Goal: Task Accomplishment & Management: Manage account settings

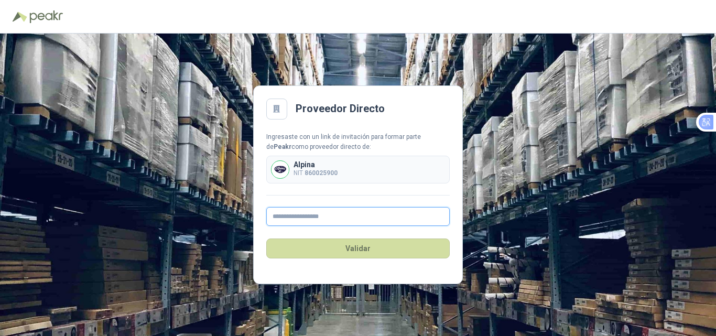
click at [302, 220] on input "text" at bounding box center [358, 216] width 184 height 19
type input "**********"
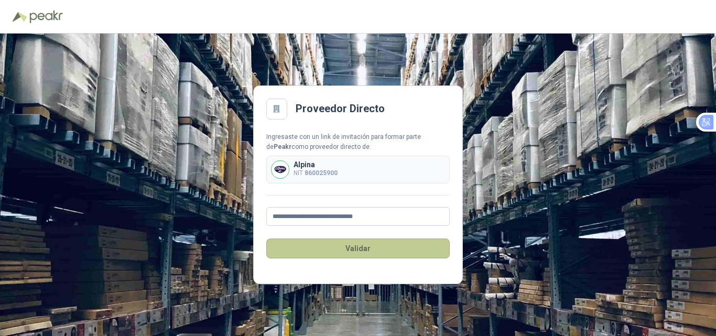
click at [378, 250] on button "Validar" at bounding box center [358, 249] width 184 height 20
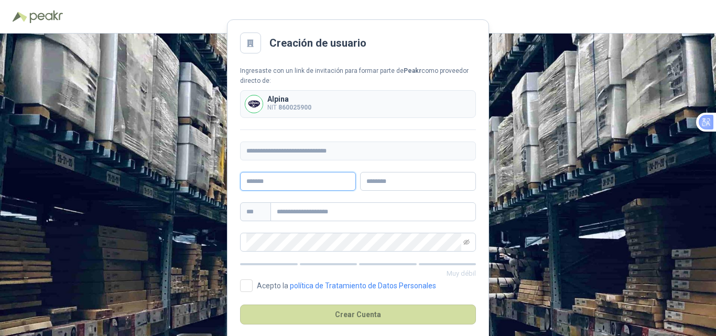
click at [261, 177] on input "text" at bounding box center [298, 181] width 116 height 19
type input "******"
click at [389, 180] on input "text" at bounding box center [418, 181] width 116 height 19
type input "*****"
click at [333, 212] on input "text" at bounding box center [374, 211] width 206 height 19
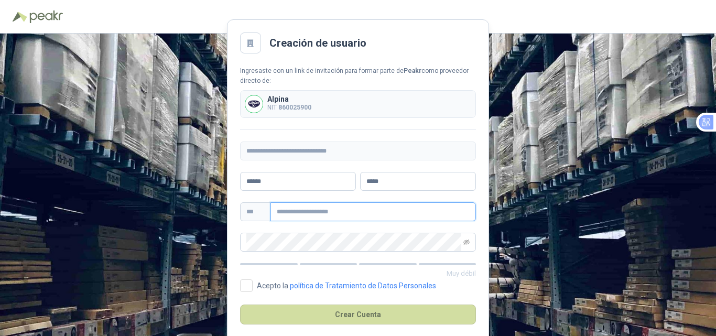
paste input "**********"
type input "**********"
click at [467, 243] on icon "eye-invisible" at bounding box center [466, 242] width 6 height 6
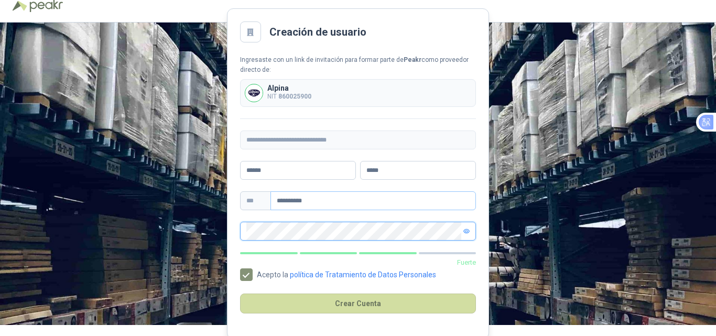
scroll to position [14, 0]
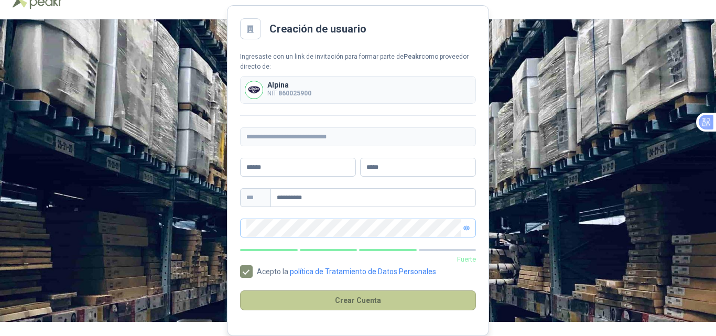
click at [376, 300] on button "Crear Cuenta" at bounding box center [358, 300] width 236 height 20
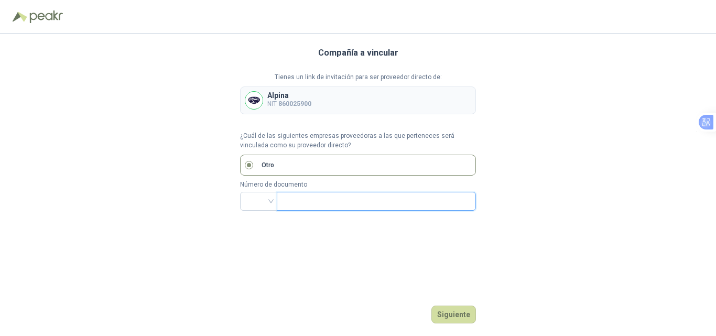
click at [301, 200] on input "text" at bounding box center [375, 201] width 185 height 18
type input "*********"
click at [462, 317] on button "Siguiente" at bounding box center [454, 315] width 45 height 18
click at [257, 202] on input "search" at bounding box center [258, 200] width 25 height 16
click at [257, 254] on div "NIT" at bounding box center [259, 257] width 20 height 12
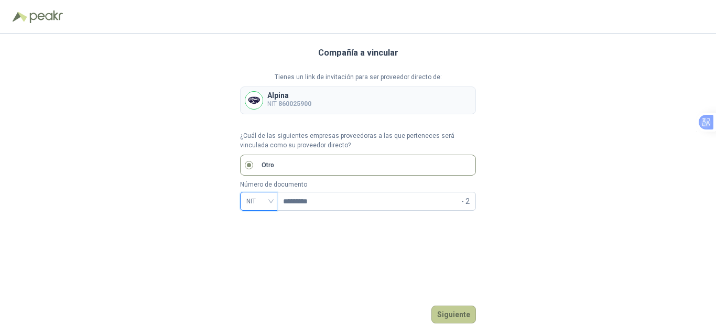
click at [458, 317] on button "Siguiente" at bounding box center [454, 315] width 45 height 18
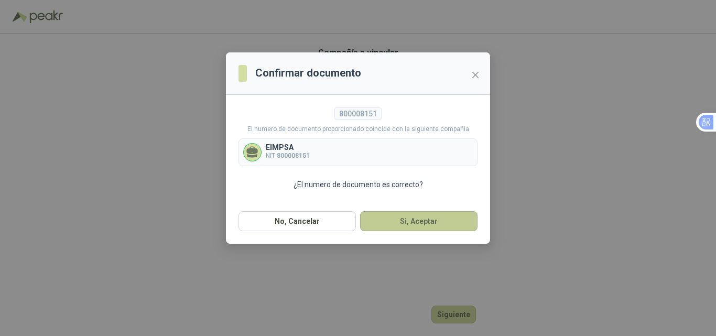
click at [424, 221] on button "Si, Aceptar" at bounding box center [418, 221] width 117 height 20
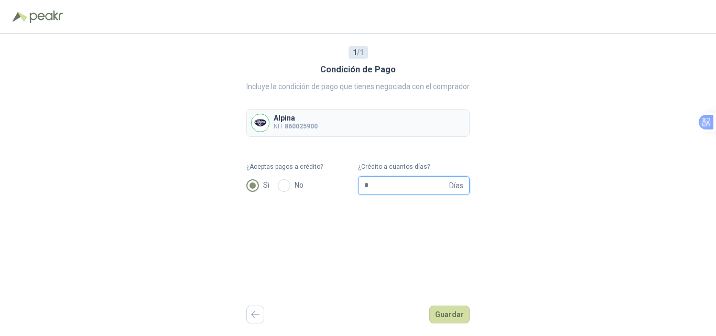
click at [380, 186] on input "*" at bounding box center [405, 186] width 83 height 18
drag, startPoint x: 405, startPoint y: 188, endPoint x: 178, endPoint y: 188, distance: 226.5
click at [178, 188] on div "1 / 1 Condición de Pago Incluye la condición de pago que tienes negociada con e…" at bounding box center [358, 185] width 716 height 303
type input "**"
click at [452, 311] on button "Guardar" at bounding box center [449, 315] width 40 height 18
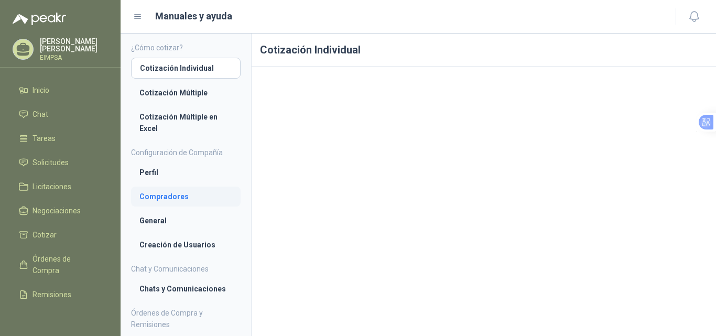
click at [179, 200] on li "Compradores" at bounding box center [185, 197] width 93 height 12
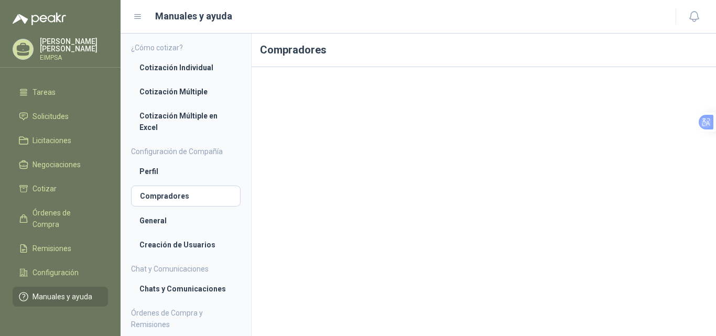
scroll to position [56, 0]
click at [62, 267] on span "Configuración" at bounding box center [56, 273] width 46 height 12
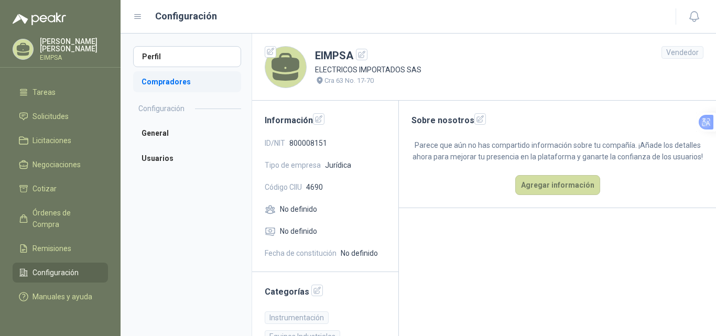
click at [182, 82] on li "Compradores" at bounding box center [187, 81] width 108 height 21
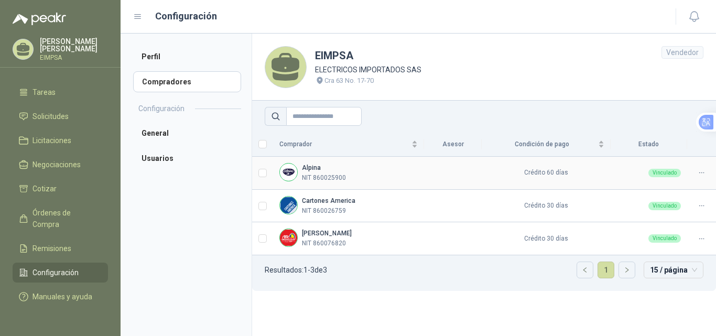
click at [377, 175] on div "Alpina NIT 860025900" at bounding box center [348, 173] width 138 height 20
click at [175, 78] on li "Compradores" at bounding box center [187, 81] width 108 height 21
click at [163, 110] on h2 "Configuración" at bounding box center [161, 109] width 46 height 12
drag, startPoint x: 366, startPoint y: 166, endPoint x: 716, endPoint y: 180, distance: 349.5
click at [716, 180] on tr "Alpina NIT 860025900 Crédito 60 días Vinculado" at bounding box center [484, 173] width 464 height 33
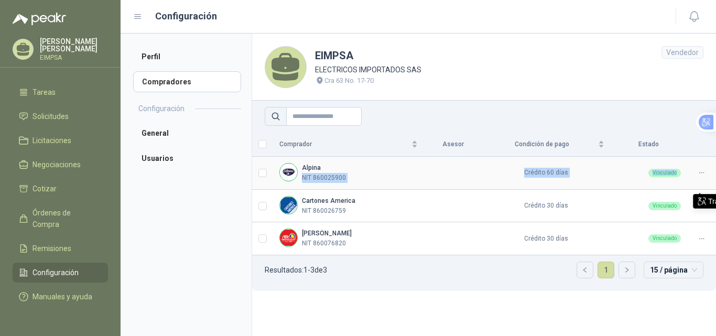
click at [530, 171] on td "Crédito 60 días" at bounding box center [546, 173] width 128 height 33
click at [289, 175] on img at bounding box center [288, 172] width 17 height 17
click at [307, 169] on b "Alpina" at bounding box center [311, 167] width 19 height 7
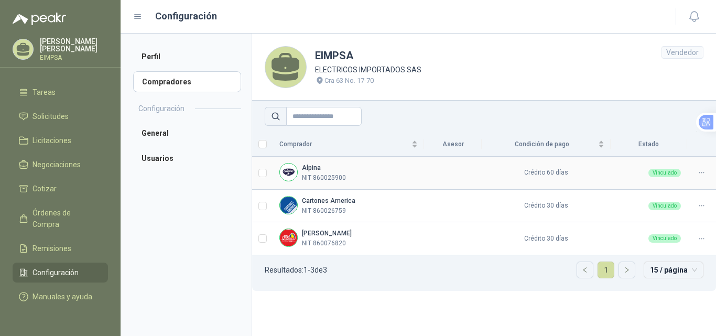
drag, startPoint x: 556, startPoint y: 169, endPoint x: 667, endPoint y: 170, distance: 111.2
click at [558, 170] on td "Crédito 60 días" at bounding box center [546, 173] width 128 height 33
click at [663, 176] on div "Vinculado" at bounding box center [665, 173] width 33 height 8
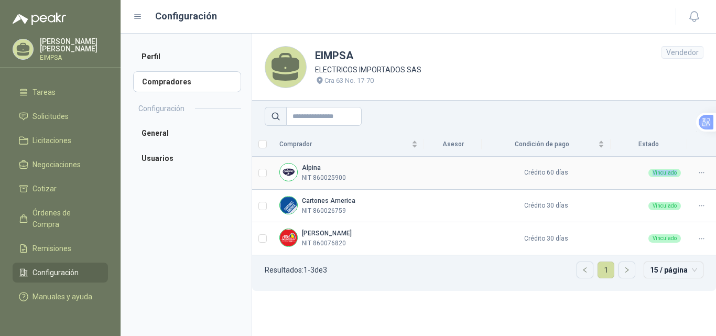
click at [619, 171] on div "Vinculado" at bounding box center [649, 173] width 64 height 8
click at [55, 267] on span "Configuración" at bounding box center [56, 273] width 46 height 12
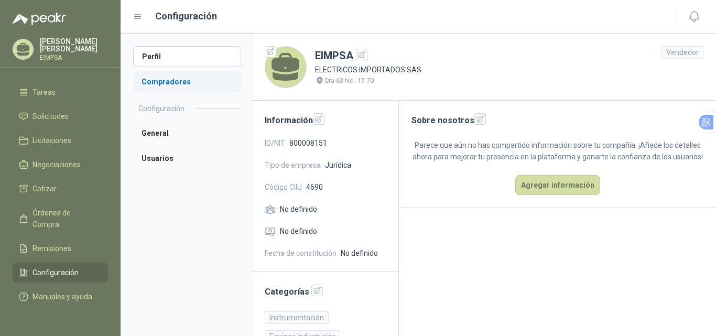
click at [161, 80] on li "Compradores" at bounding box center [187, 81] width 108 height 21
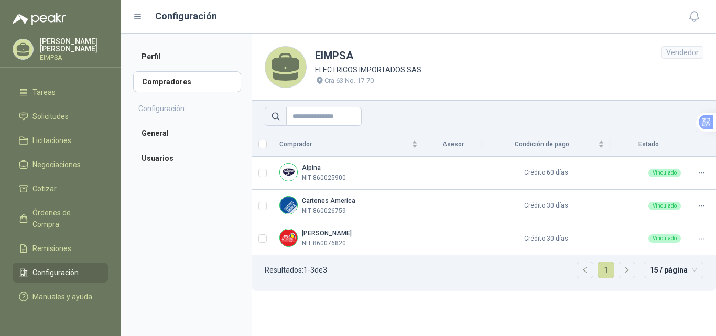
click at [449, 148] on th "Asesor" at bounding box center [453, 144] width 58 height 25
click at [430, 165] on td at bounding box center [453, 173] width 58 height 33
click at [309, 169] on b "Alpina" at bounding box center [311, 167] width 19 height 7
click at [684, 54] on div "Vendedor" at bounding box center [683, 52] width 42 height 13
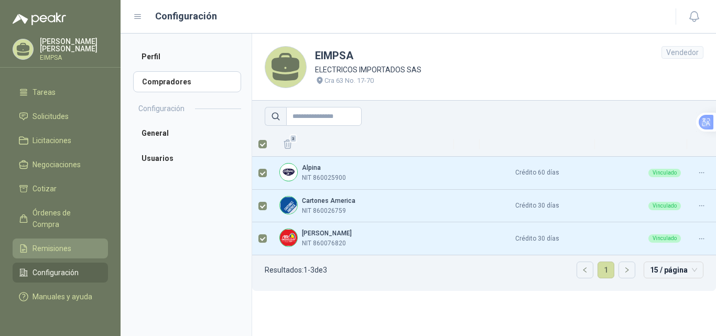
click at [46, 239] on link "Remisiones" at bounding box center [60, 249] width 95 height 20
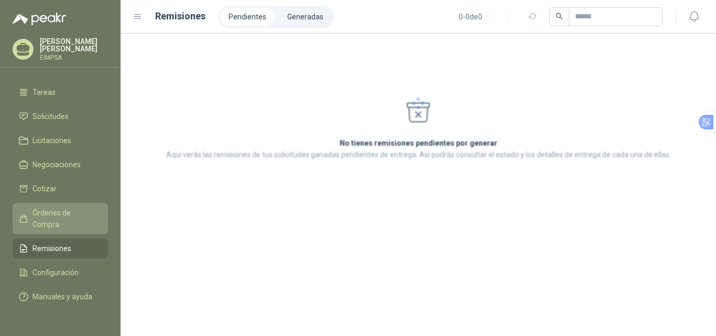
click at [40, 216] on span "Órdenes de Compra" at bounding box center [66, 218] width 66 height 23
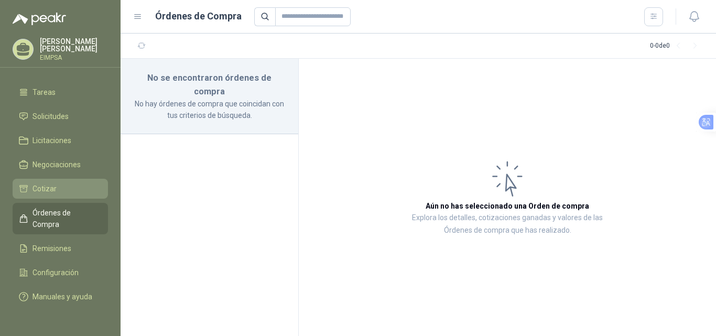
click at [47, 183] on span "Cotizar" at bounding box center [45, 189] width 24 height 12
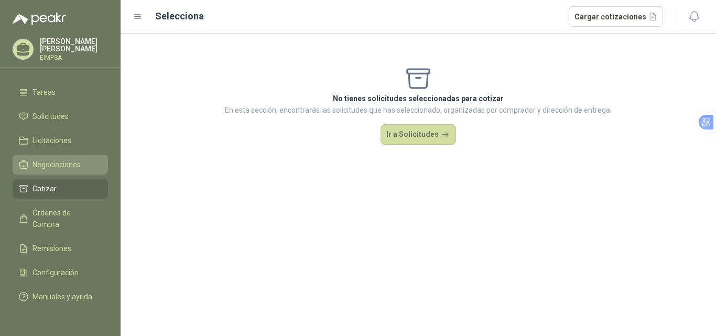
click at [51, 159] on span "Negociaciones" at bounding box center [57, 165] width 48 height 12
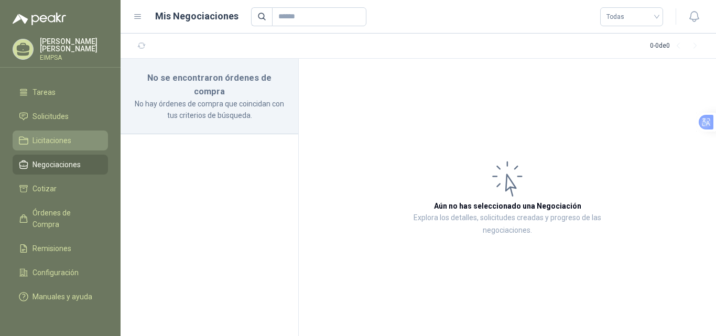
click at [49, 135] on span "Licitaciones" at bounding box center [52, 141] width 39 height 12
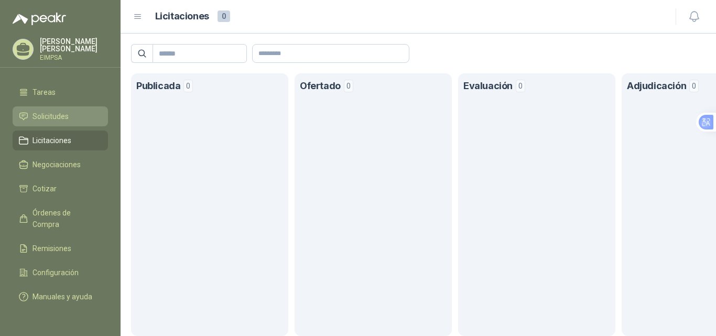
click at [60, 111] on span "Solicitudes" at bounding box center [51, 117] width 36 height 12
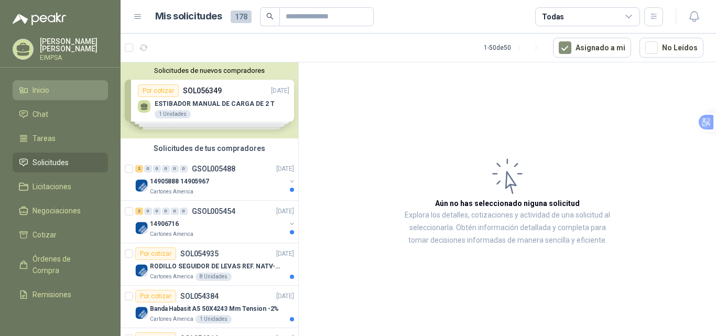
click at [47, 92] on span "Inicio" at bounding box center [41, 90] width 17 height 12
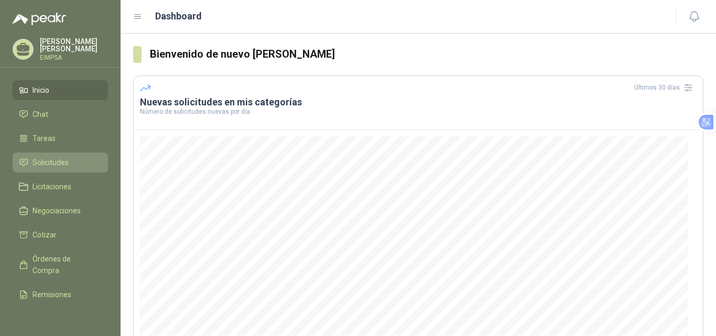
click at [50, 157] on span "Solicitudes" at bounding box center [51, 163] width 36 height 12
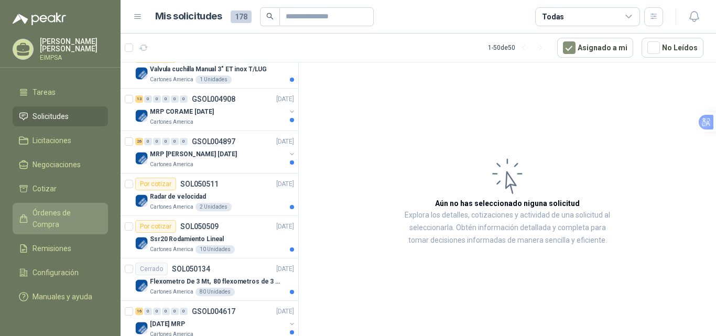
scroll to position [56, 0]
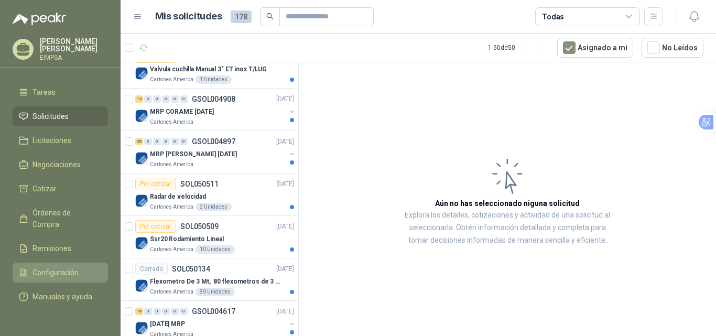
click at [60, 267] on span "Configuración" at bounding box center [56, 273] width 46 height 12
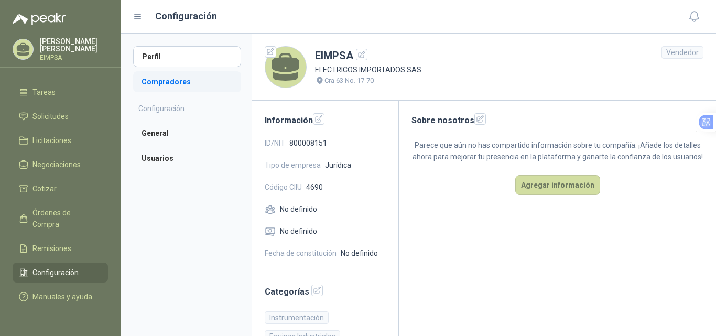
click at [167, 77] on li "Compradores" at bounding box center [187, 81] width 108 height 21
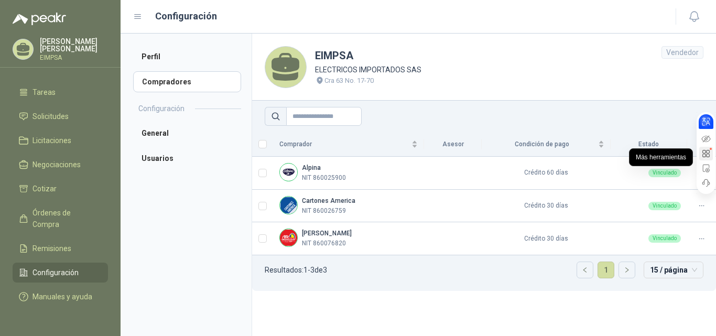
click at [706, 154] on icon at bounding box center [706, 153] width 7 height 7
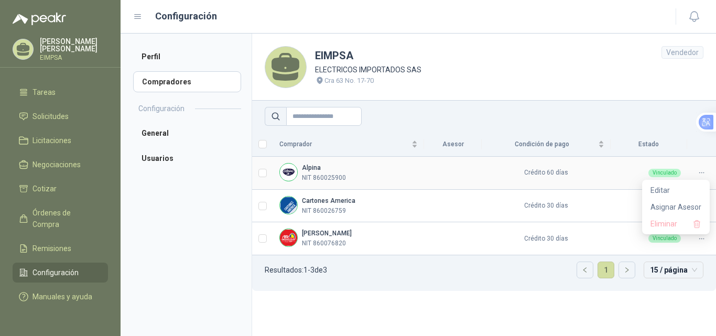
click at [701, 172] on icon at bounding box center [702, 173] width 8 height 8
click at [685, 206] on span "Asignar Asesor" at bounding box center [676, 207] width 51 height 12
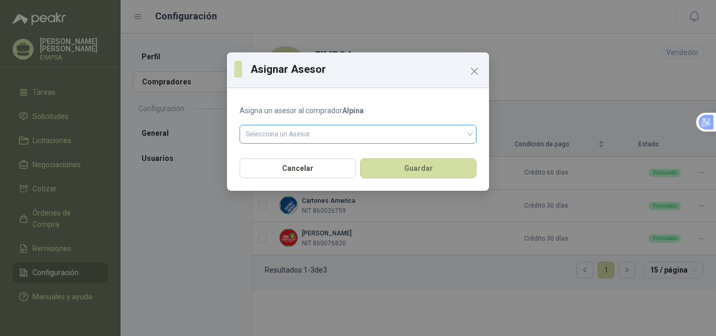
click at [294, 128] on input "search" at bounding box center [358, 133] width 224 height 16
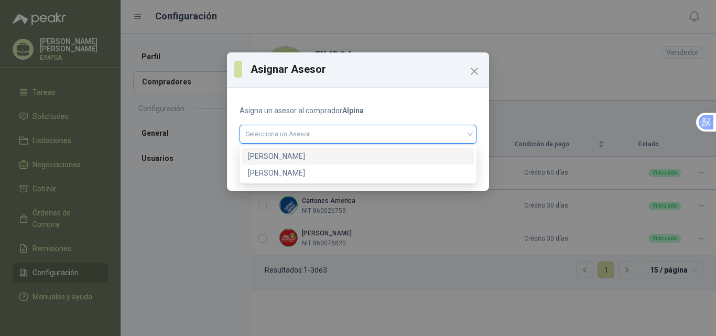
click at [271, 157] on div "[PERSON_NAME]" at bounding box center [358, 156] width 220 height 12
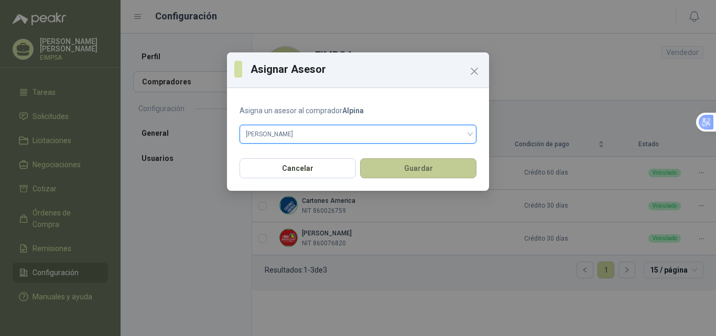
click at [430, 171] on button "Guardar" at bounding box center [418, 168] width 116 height 20
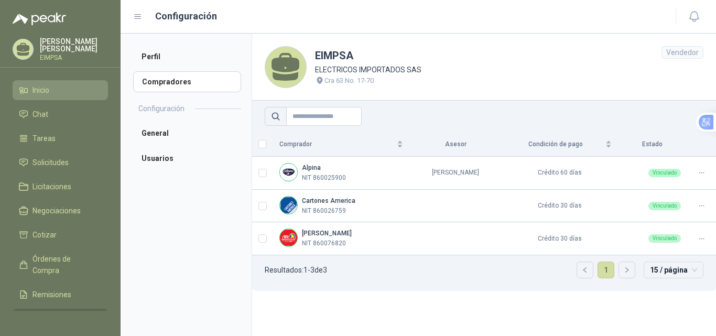
click at [62, 89] on li "Inicio" at bounding box center [60, 90] width 83 height 12
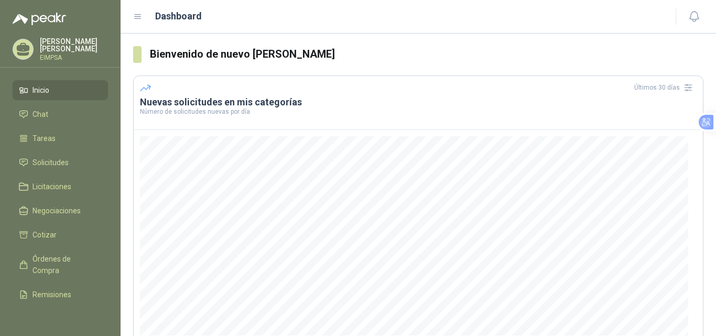
scroll to position [56, 0]
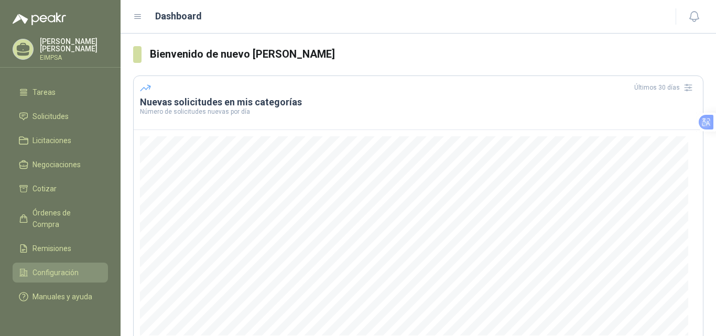
click at [57, 267] on span "Configuración" at bounding box center [56, 273] width 46 height 12
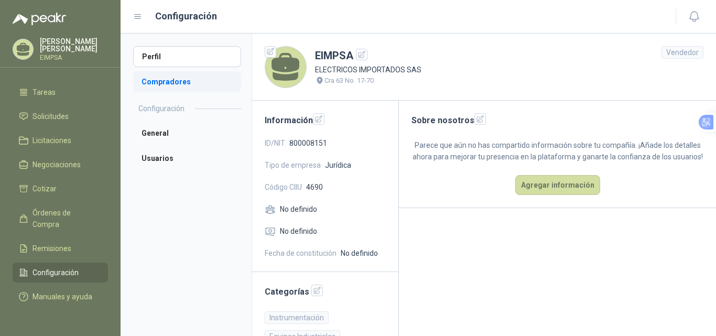
click at [181, 84] on li "Compradores" at bounding box center [187, 81] width 108 height 21
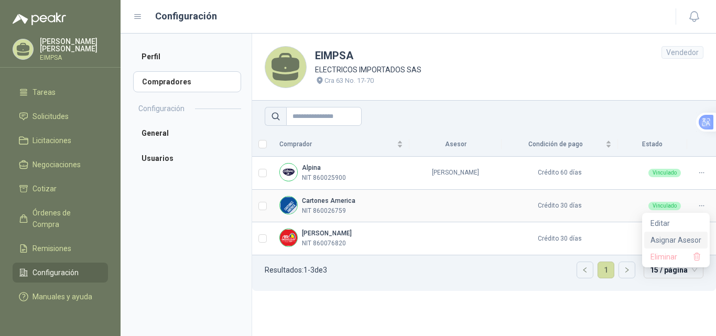
click at [691, 236] on span "Asignar Asesor" at bounding box center [676, 240] width 51 height 12
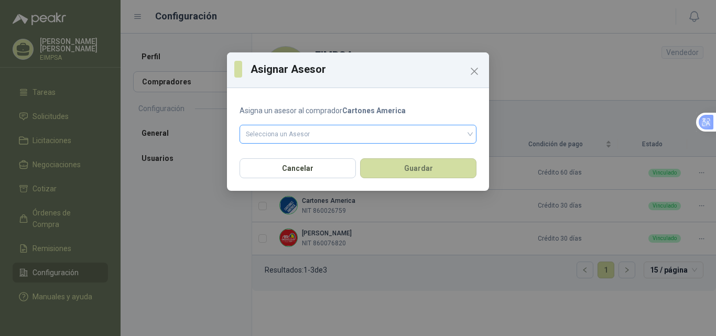
click at [326, 132] on input "search" at bounding box center [358, 133] width 224 height 16
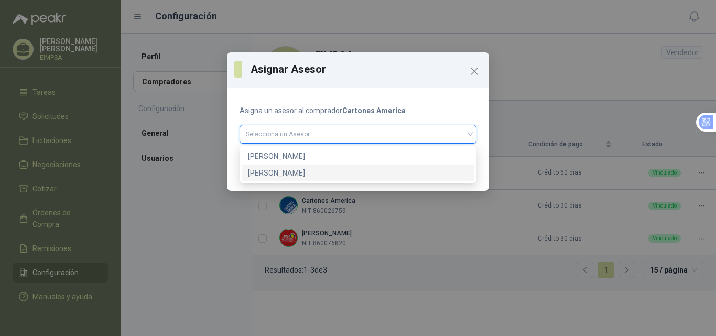
click at [287, 172] on div "[PERSON_NAME]" at bounding box center [358, 173] width 220 height 12
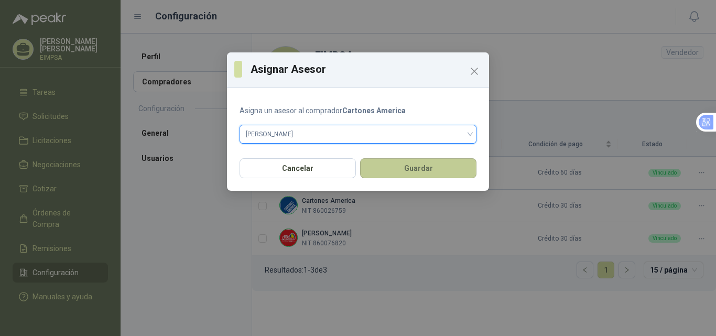
click at [418, 172] on button "Guardar" at bounding box center [418, 168] width 116 height 20
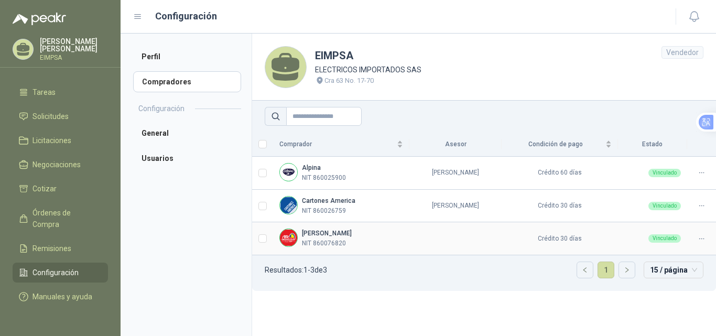
click at [701, 238] on icon at bounding box center [702, 239] width 8 height 8
click at [686, 271] on span "Asignar Asesor" at bounding box center [676, 273] width 51 height 12
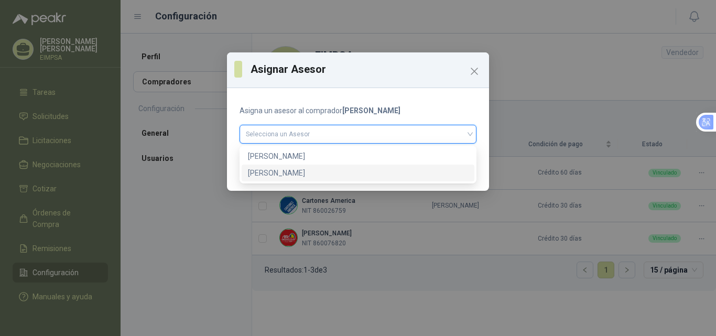
click at [301, 136] on input "search" at bounding box center [358, 133] width 224 height 16
click at [293, 171] on div "[PERSON_NAME]" at bounding box center [358, 173] width 220 height 12
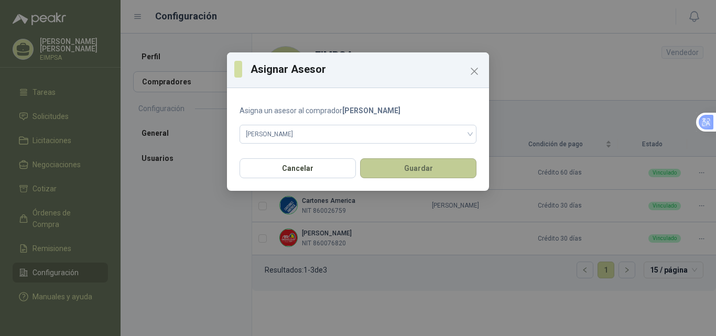
click at [418, 174] on button "Guardar" at bounding box center [418, 168] width 116 height 20
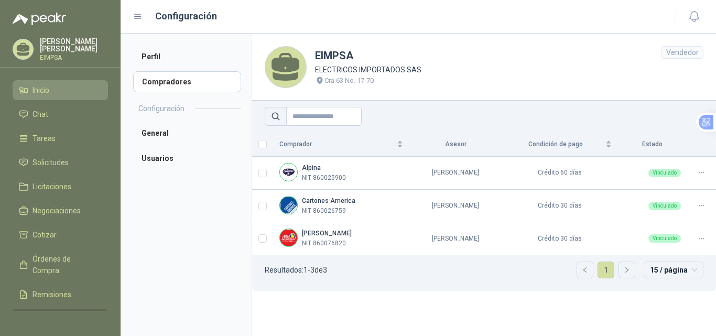
click at [49, 90] on span "Inicio" at bounding box center [41, 90] width 17 height 12
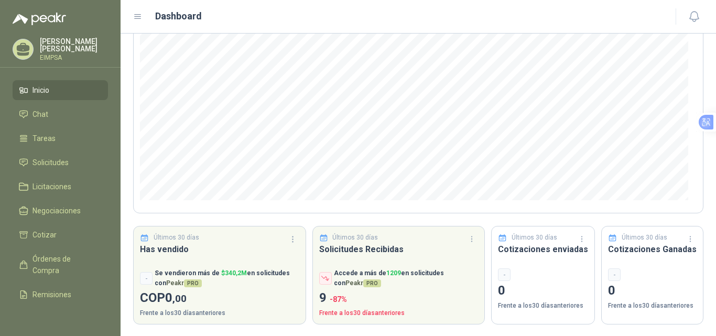
scroll to position [136, 0]
